Goal: Book appointment/travel/reservation

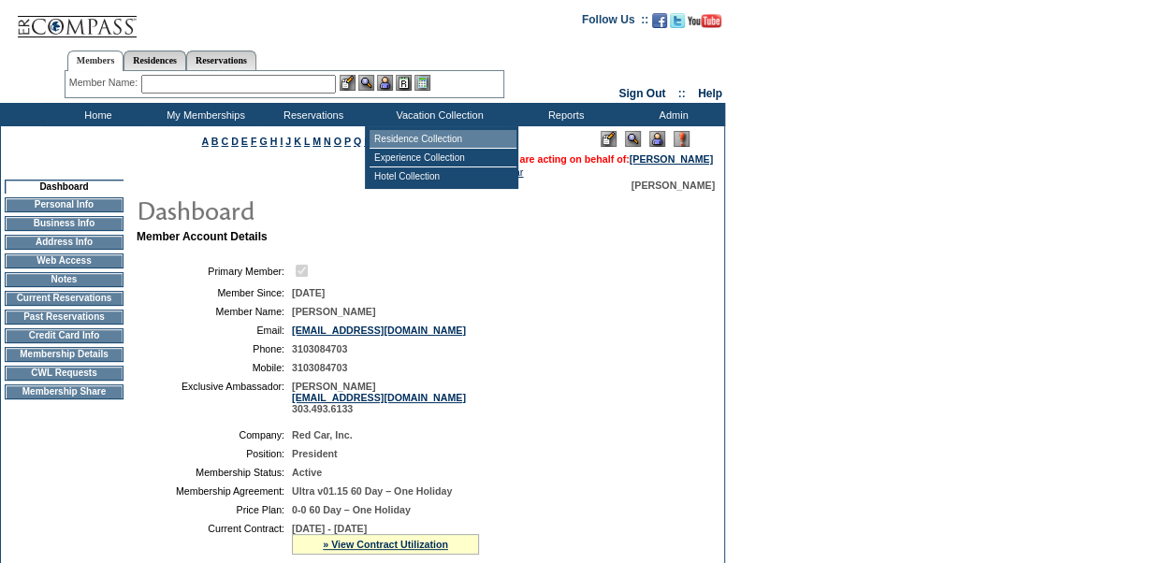
click at [408, 138] on td "Residence Collection" at bounding box center [443, 139] width 147 height 19
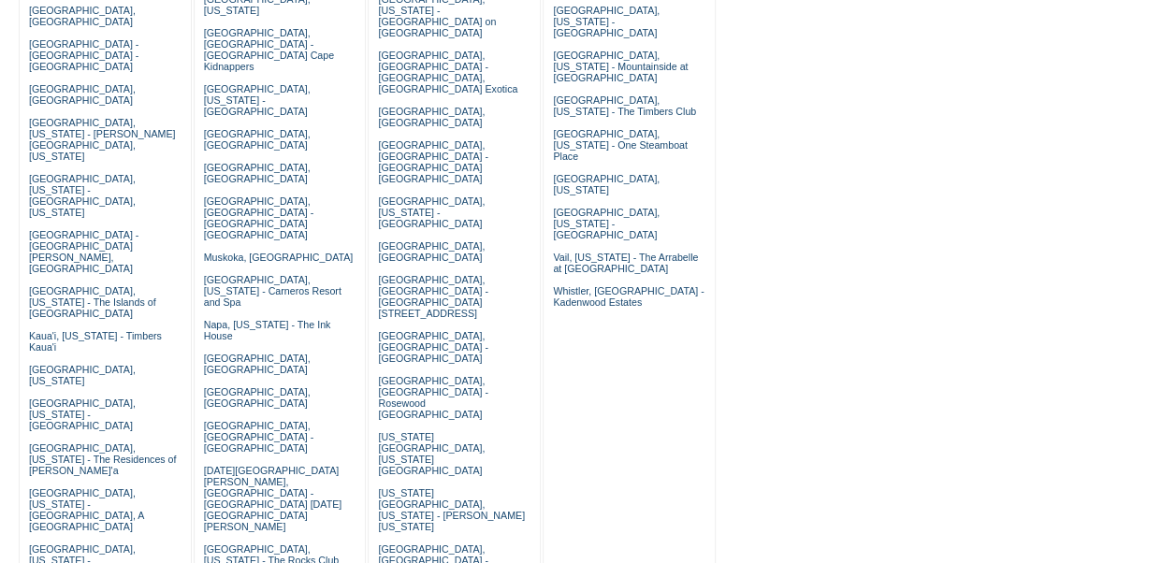
scroll to position [421, 0]
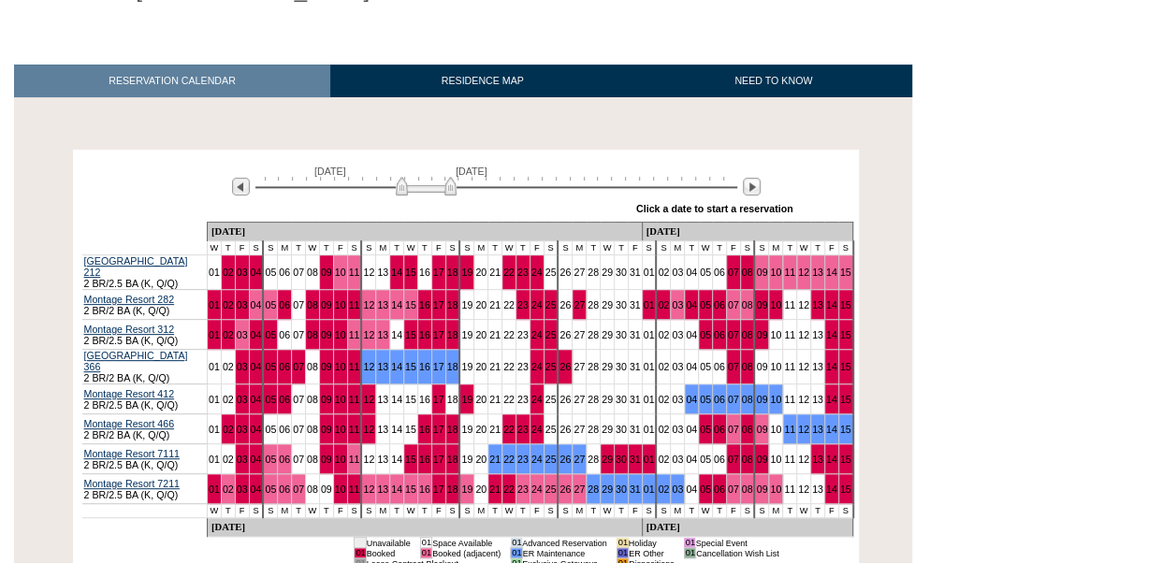
scroll to position [262, 0]
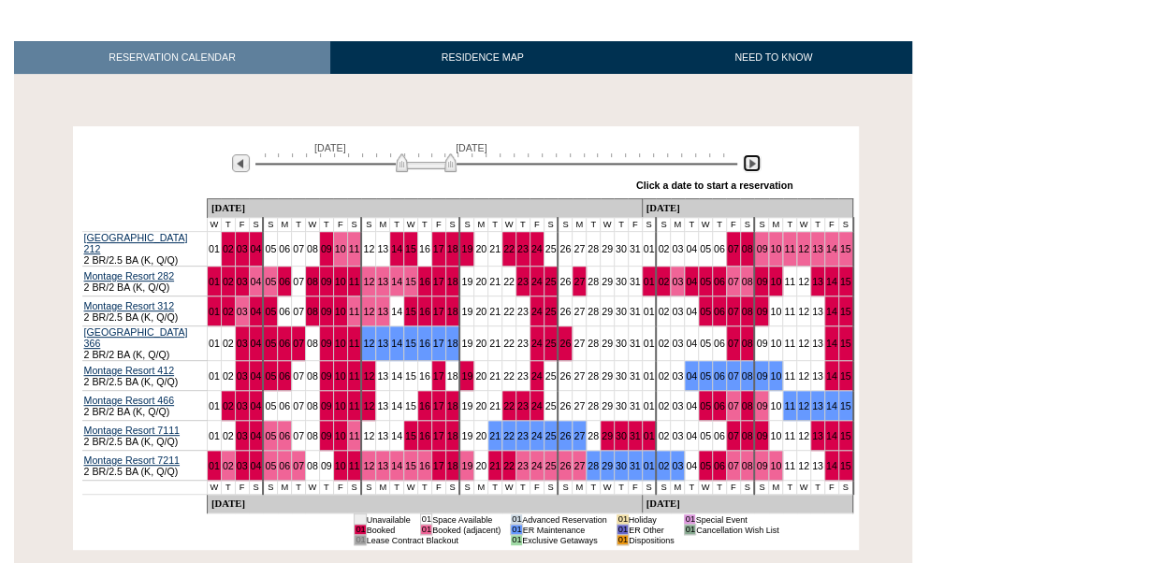
click at [756, 167] on img at bounding box center [752, 163] width 18 height 18
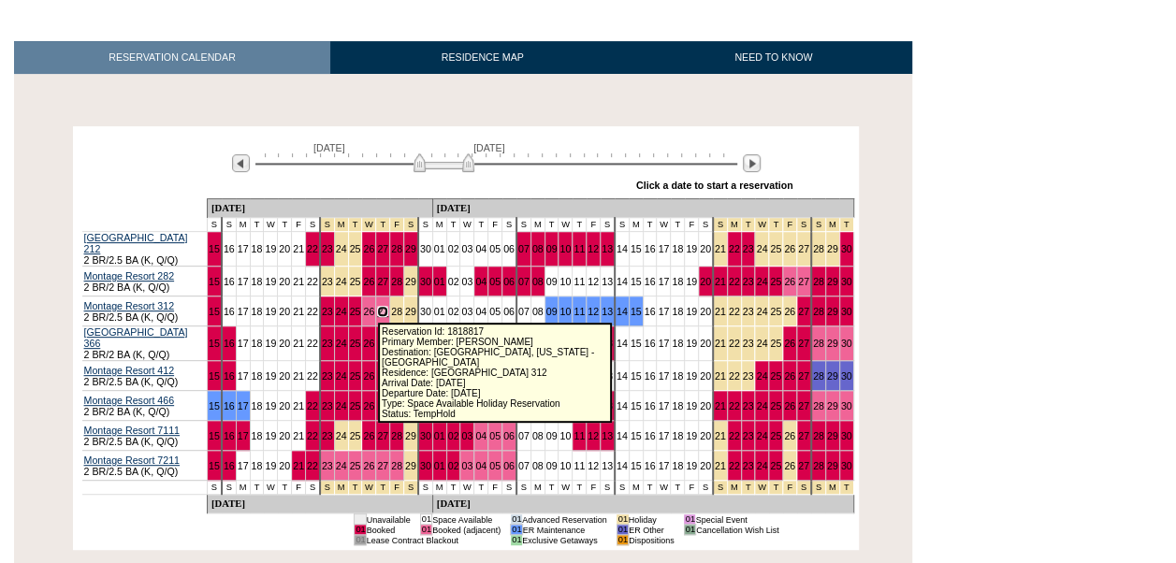
click at [377, 311] on link "27" at bounding box center [382, 311] width 11 height 11
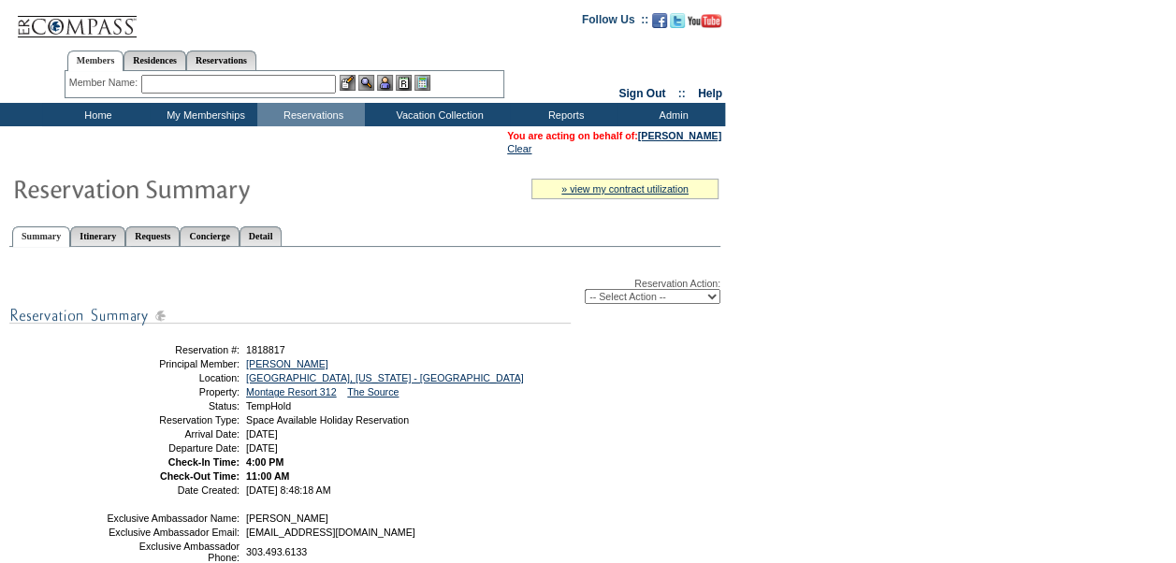
click at [711, 301] on select "-- Select Action -- Modify Reservation Dates Modify Reservation Cost Modify Occ…" at bounding box center [653, 296] width 136 height 15
select select "ChangeDates"
click at [585, 291] on select "-- Select Action -- Modify Reservation Dates Modify Reservation Cost Modify Occ…" at bounding box center [653, 296] width 136 height 15
